Goal: Transaction & Acquisition: Purchase product/service

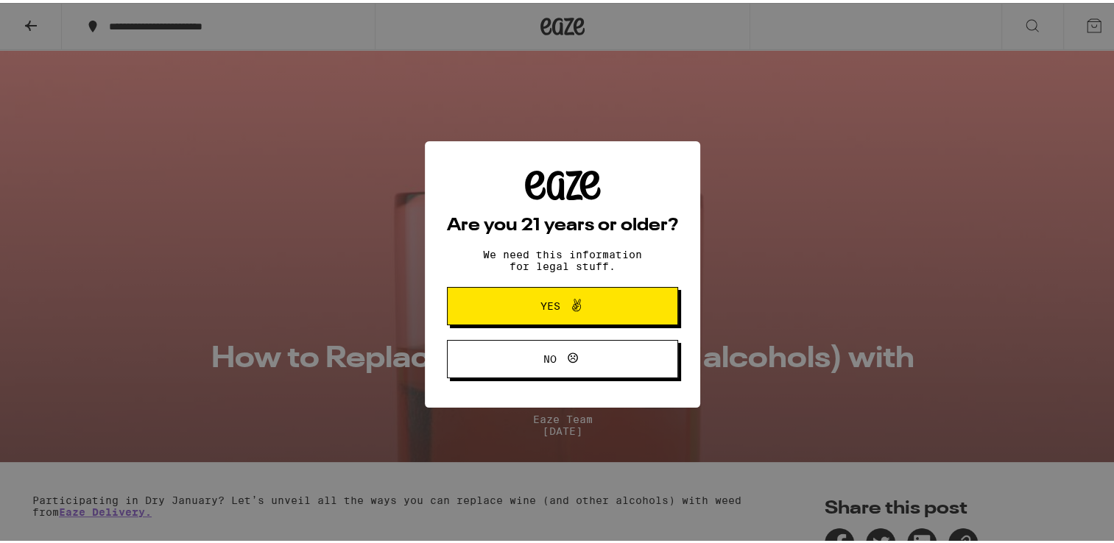
click at [597, 295] on span "Yes" at bounding box center [563, 303] width 112 height 19
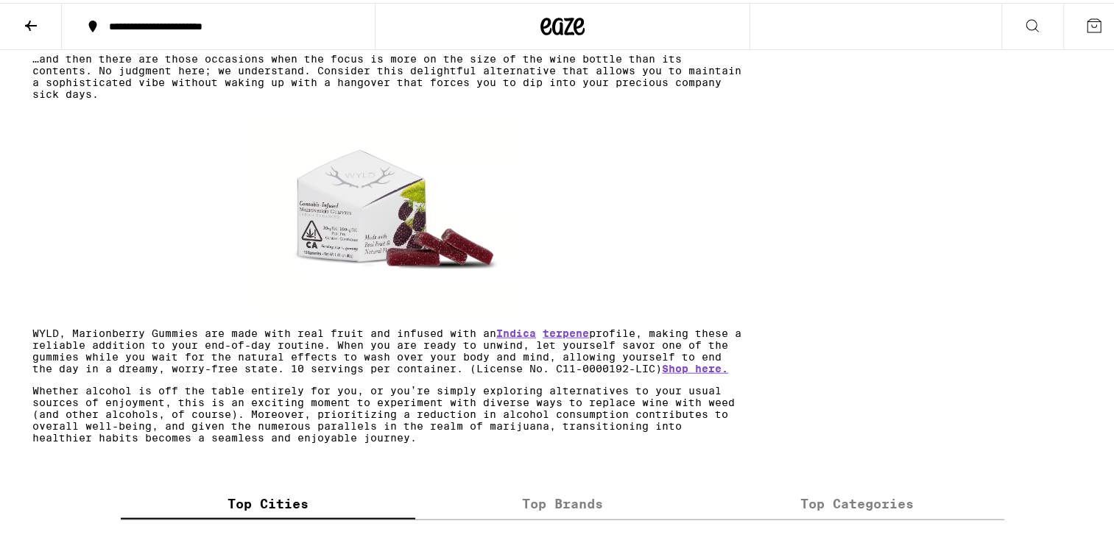
scroll to position [3388, 0]
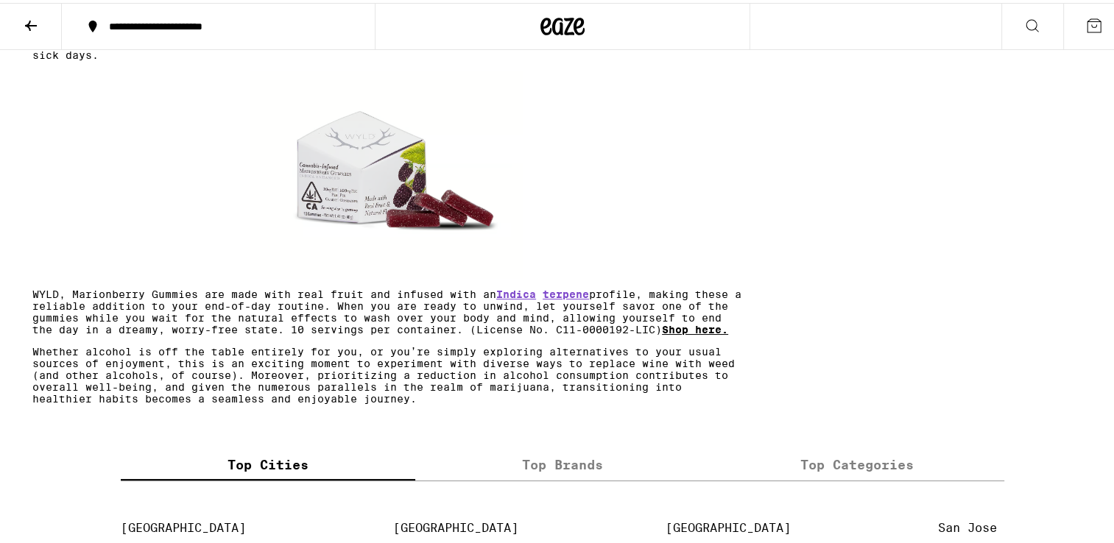
click at [689, 333] on link "Shop here." at bounding box center [695, 327] width 66 height 12
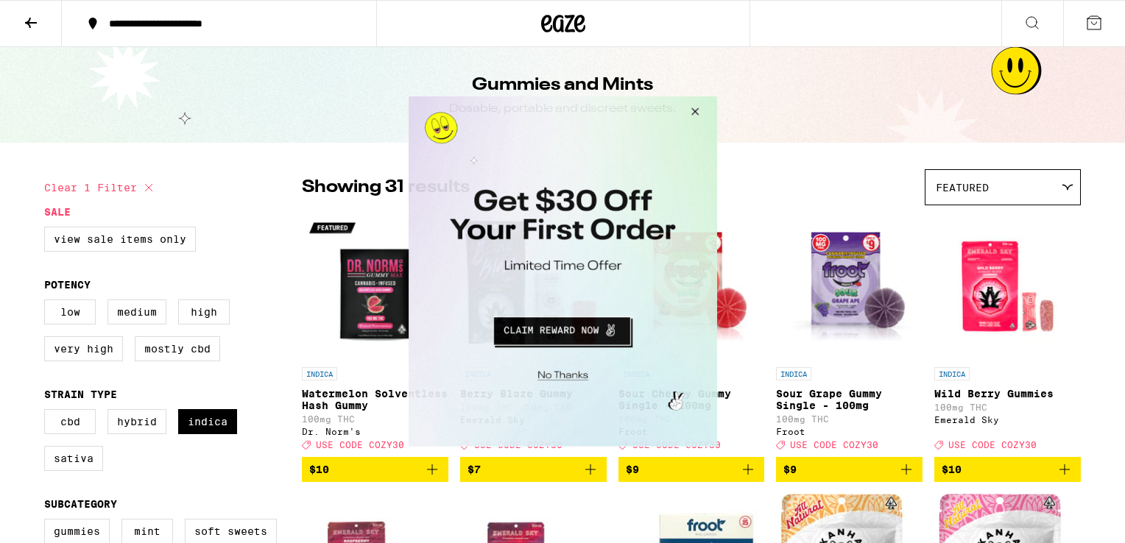
click at [552, 381] on button "Close Modal" at bounding box center [560, 373] width 300 height 23
